Goal: Transaction & Acquisition: Book appointment/travel/reservation

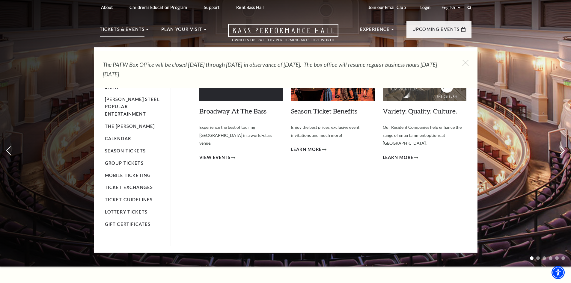
click at [138, 30] on p "Tickets & Events" at bounding box center [122, 31] width 45 height 11
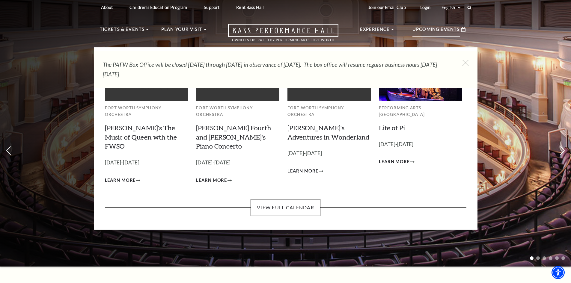
click at [418, 31] on p "Upcoming Events" at bounding box center [435, 31] width 47 height 11
click at [302, 199] on link "View Full Calendar" at bounding box center [286, 207] width 70 height 17
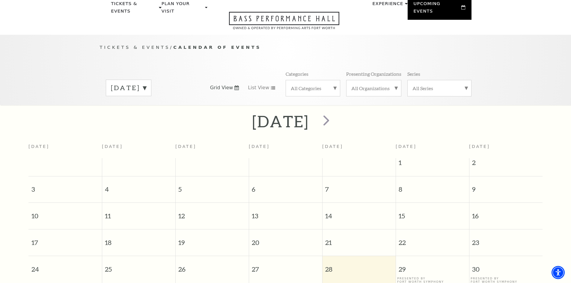
scroll to position [23, 0]
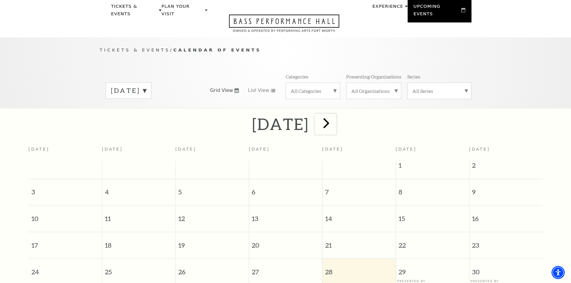
click at [335, 116] on span "next" at bounding box center [326, 122] width 17 height 17
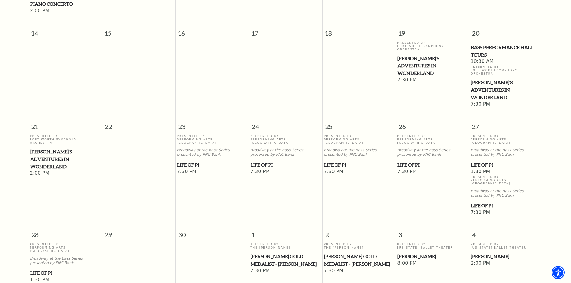
scroll to position [353, 0]
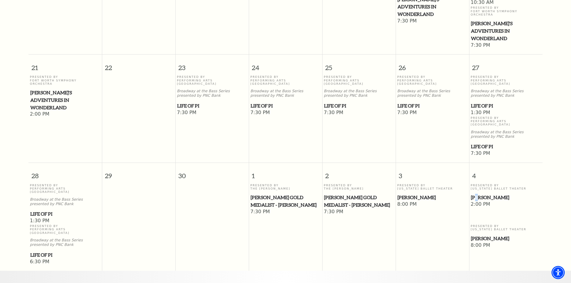
click at [478, 194] on span "[PERSON_NAME]" at bounding box center [506, 197] width 70 height 7
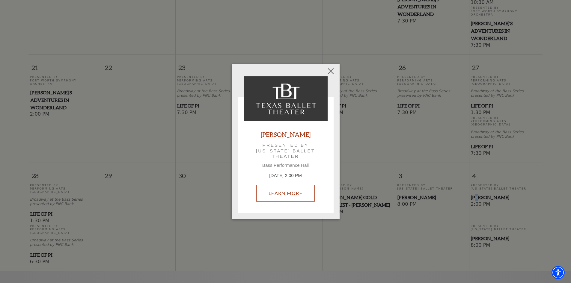
click at [284, 196] on link "Learn More" at bounding box center [285, 193] width 58 height 17
